Goal: Information Seeking & Learning: Learn about a topic

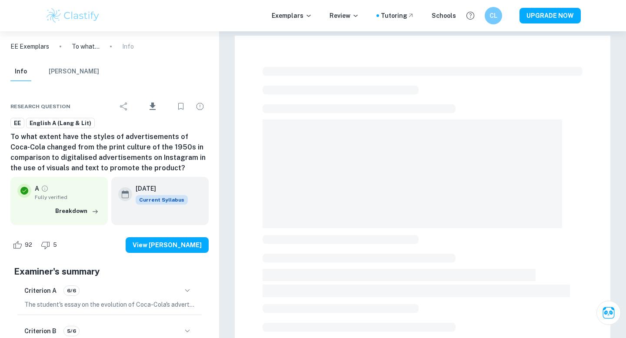
click at [82, 12] on img at bounding box center [72, 15] width 55 height 17
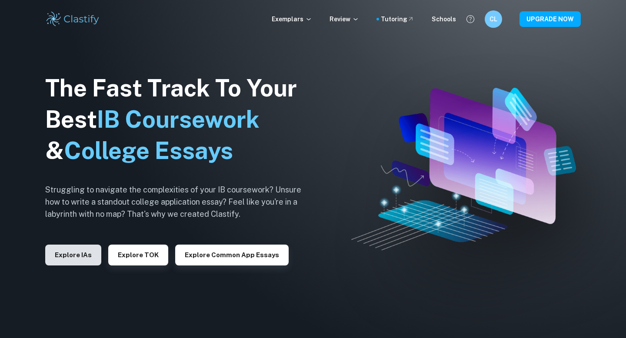
click at [66, 247] on button "Explore IAs" at bounding box center [73, 255] width 56 height 21
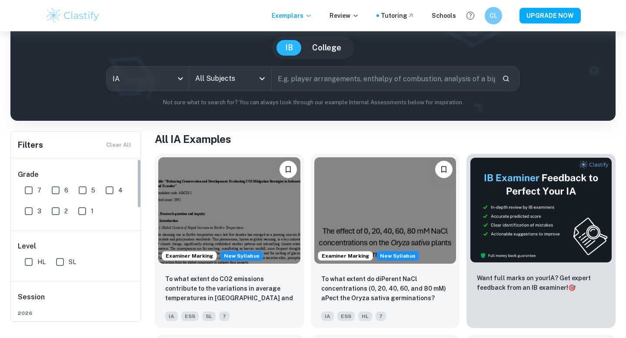
scroll to position [85, 0]
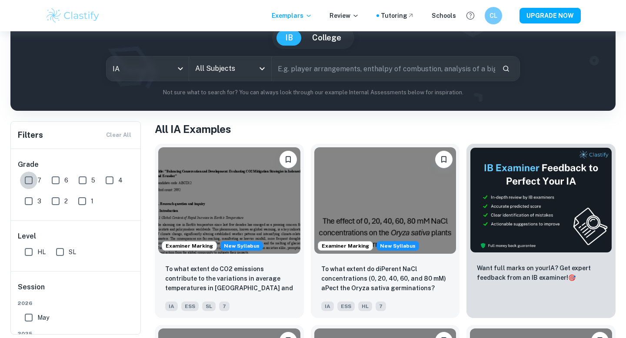
click at [30, 179] on input "7" at bounding box center [28, 180] width 17 height 17
checkbox input "true"
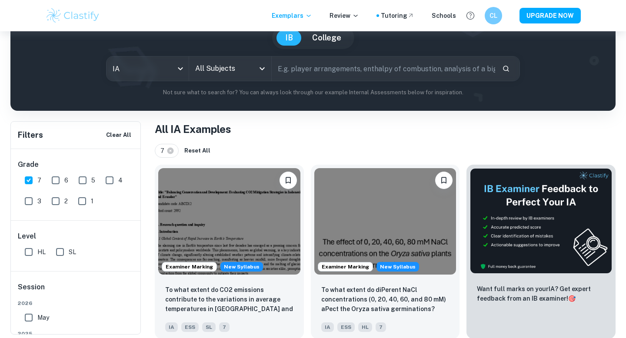
click at [29, 256] on input "HL" at bounding box center [28, 252] width 17 height 17
checkbox input "true"
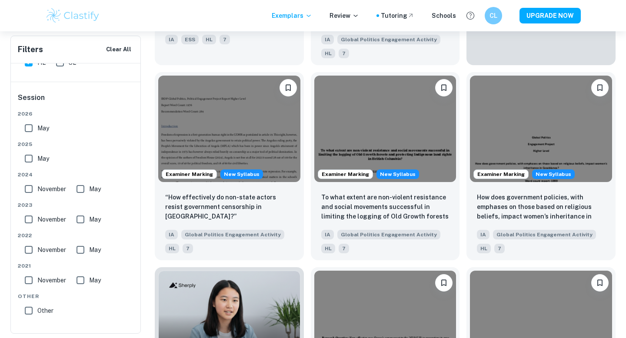
scroll to position [455, 0]
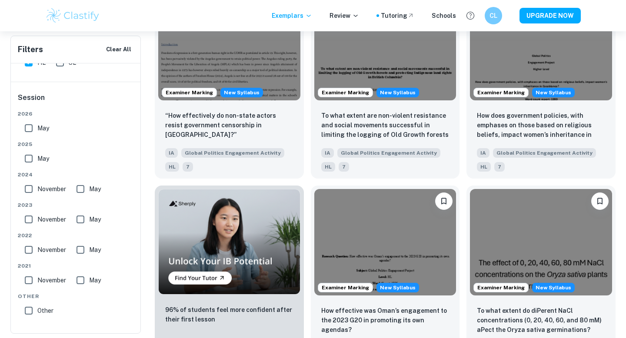
click at [30, 311] on input "Other" at bounding box center [28, 310] width 17 height 17
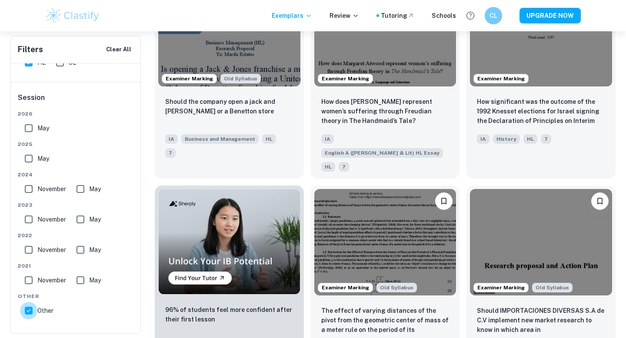
click at [30, 311] on input "Other" at bounding box center [28, 310] width 17 height 17
checkbox input "false"
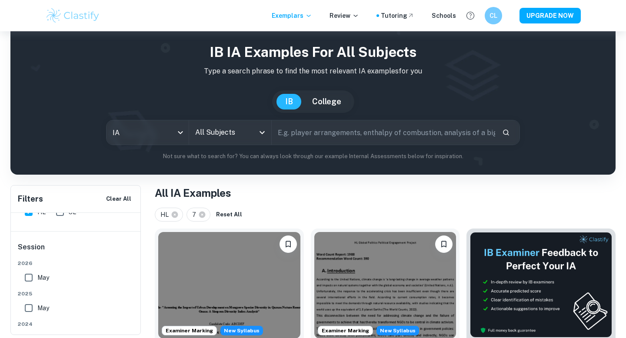
scroll to position [23, 0]
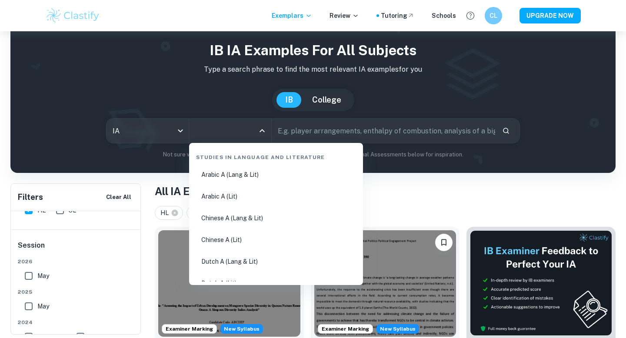
click at [242, 131] on input "All Subjects" at bounding box center [223, 131] width 61 height 17
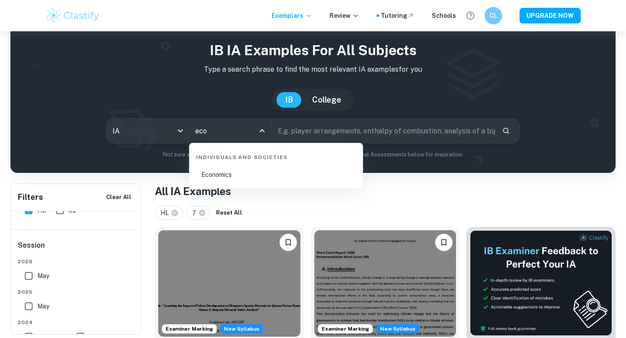
click at [236, 179] on li "Economics" at bounding box center [276, 175] width 167 height 20
type input "Economics"
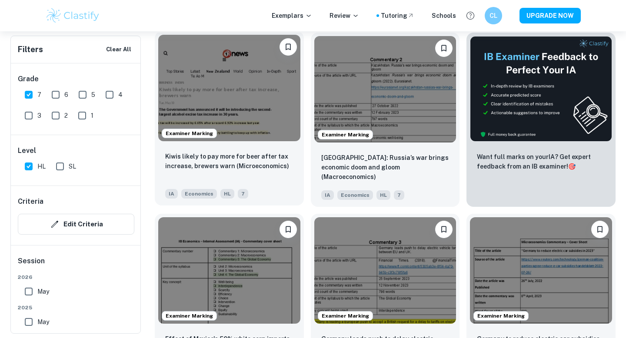
scroll to position [299, 0]
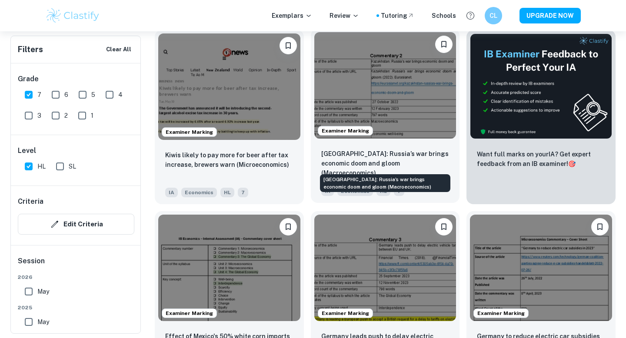
click at [350, 165] on p "[GEOGRAPHIC_DATA]: Russia’s war brings economic doom and gloom (Macroeconomics)" at bounding box center [385, 163] width 128 height 29
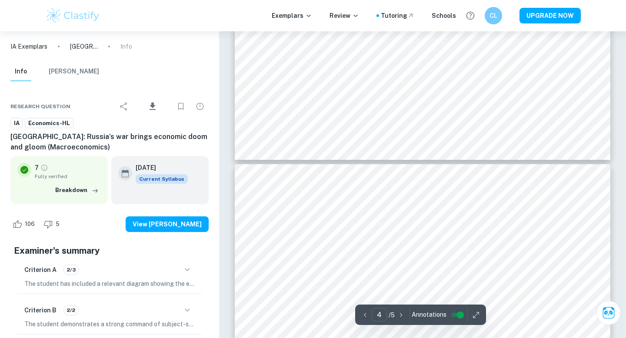
type input "3"
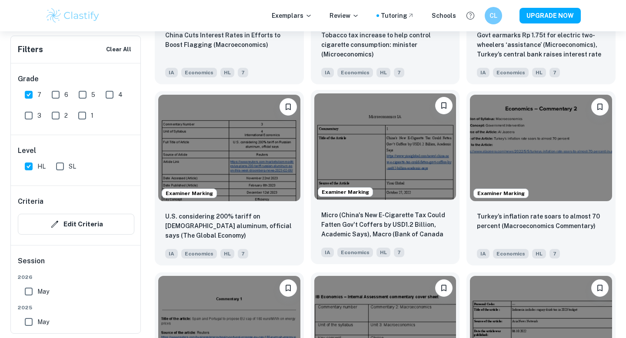
scroll to position [965, 0]
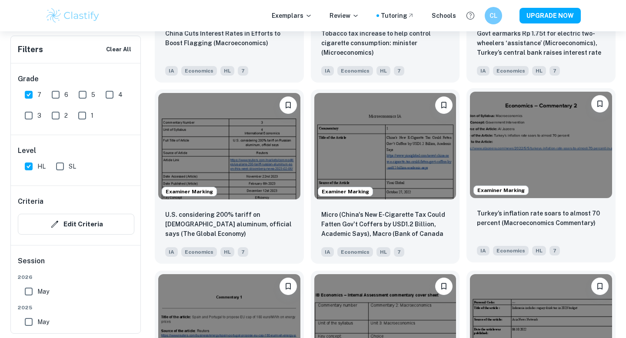
click at [537, 171] on img at bounding box center [541, 145] width 142 height 107
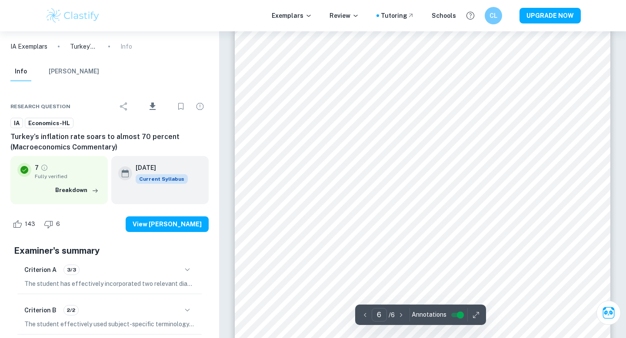
scroll to position [3038, 0]
type input "1"
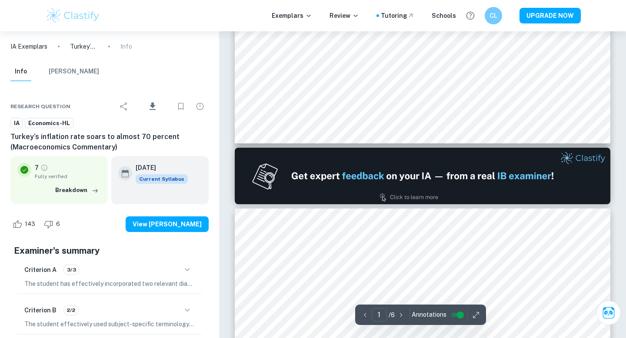
scroll to position [291, 0]
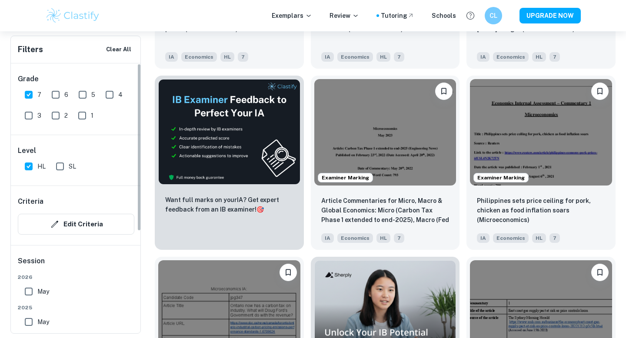
drag, startPoint x: 138, startPoint y: 177, endPoint x: 151, endPoint y: 69, distance: 109.5
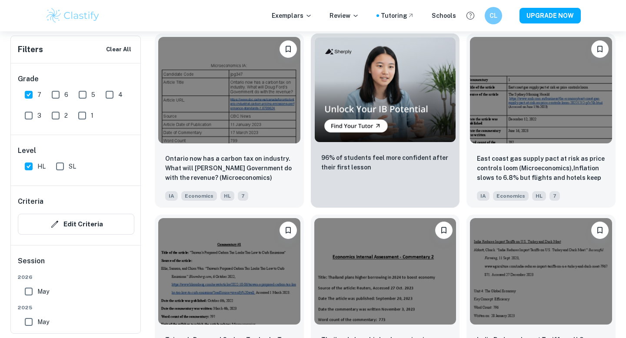
scroll to position [1567, 0]
